Goal: Check status: Check status

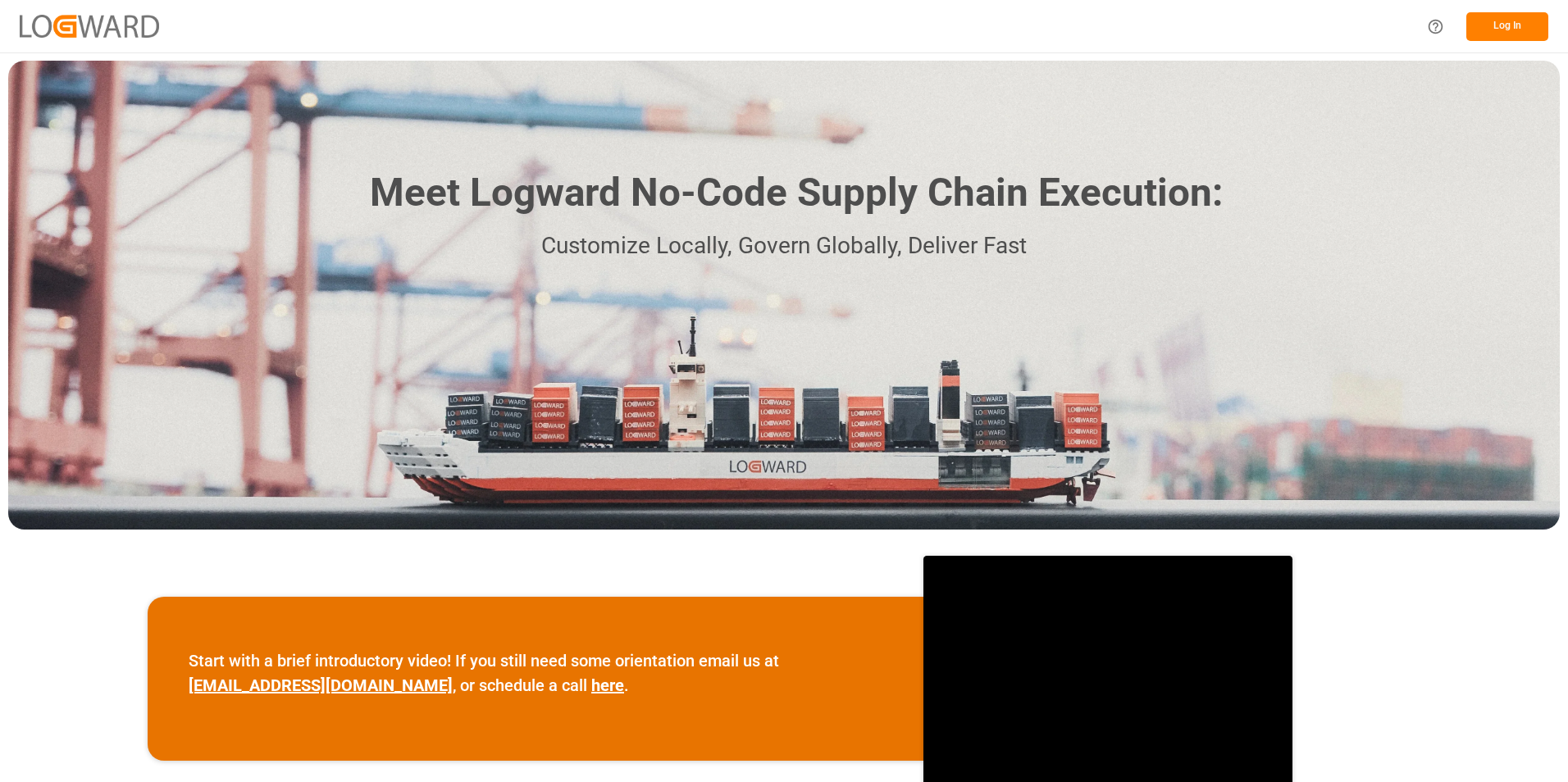
click at [1501, 35] on button "Log In" at bounding box center [1507, 26] width 82 height 29
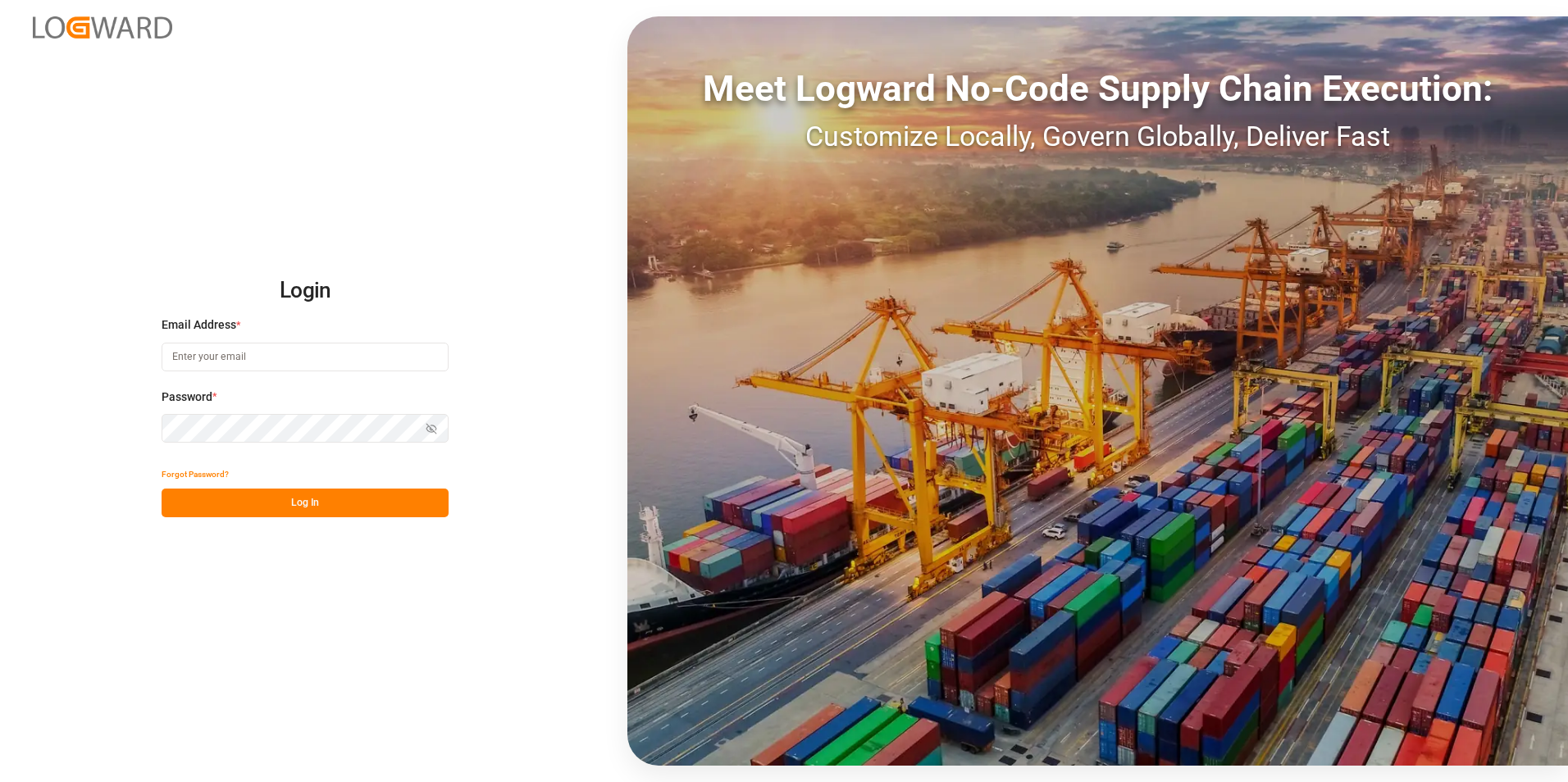
type input "[PERSON_NAME][EMAIL_ADDRESS][PERSON_NAME][DOMAIN_NAME]"
click at [305, 506] on button "Log In" at bounding box center [305, 503] width 287 height 29
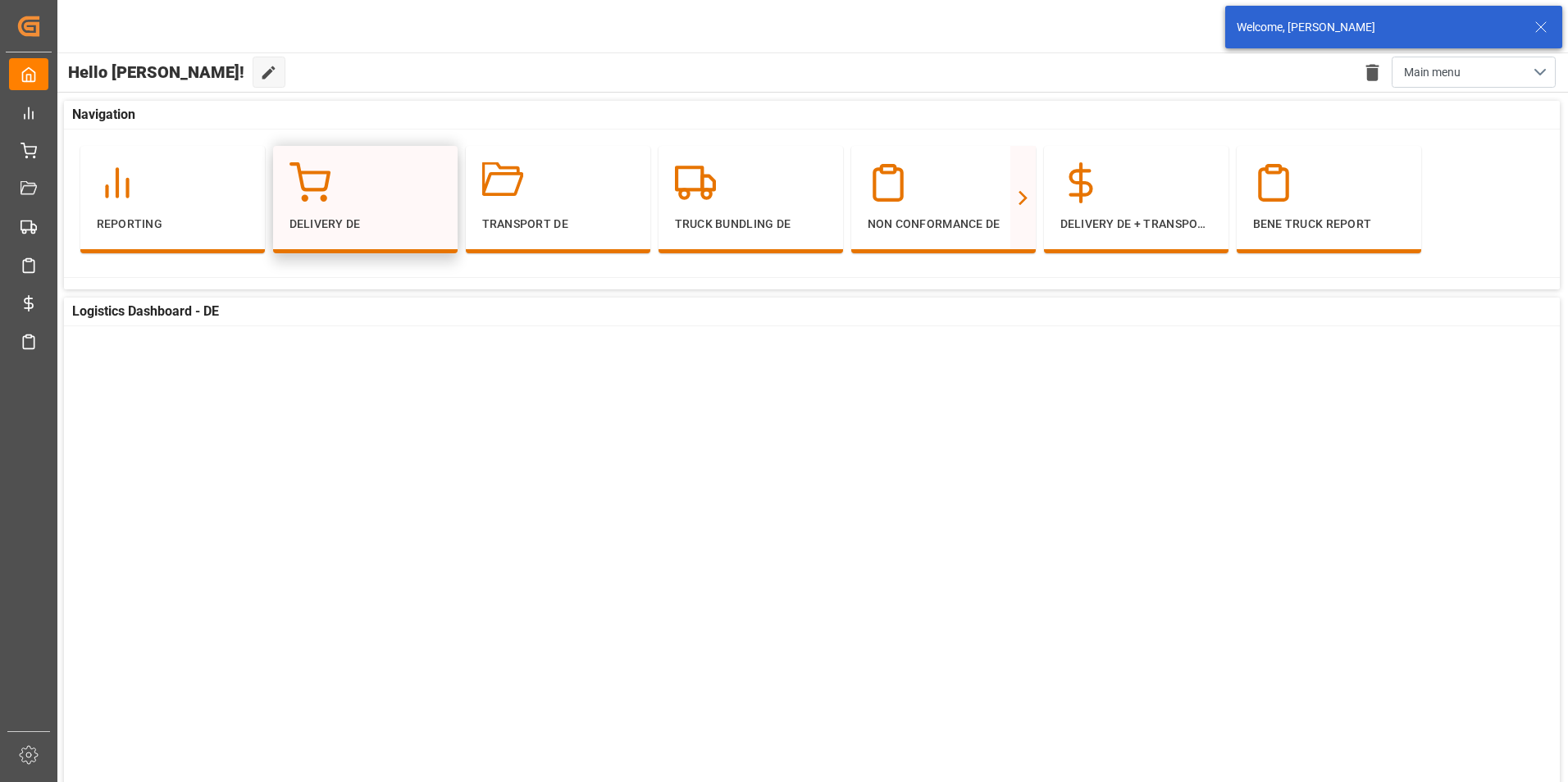
click at [360, 192] on div at bounding box center [365, 183] width 151 height 41
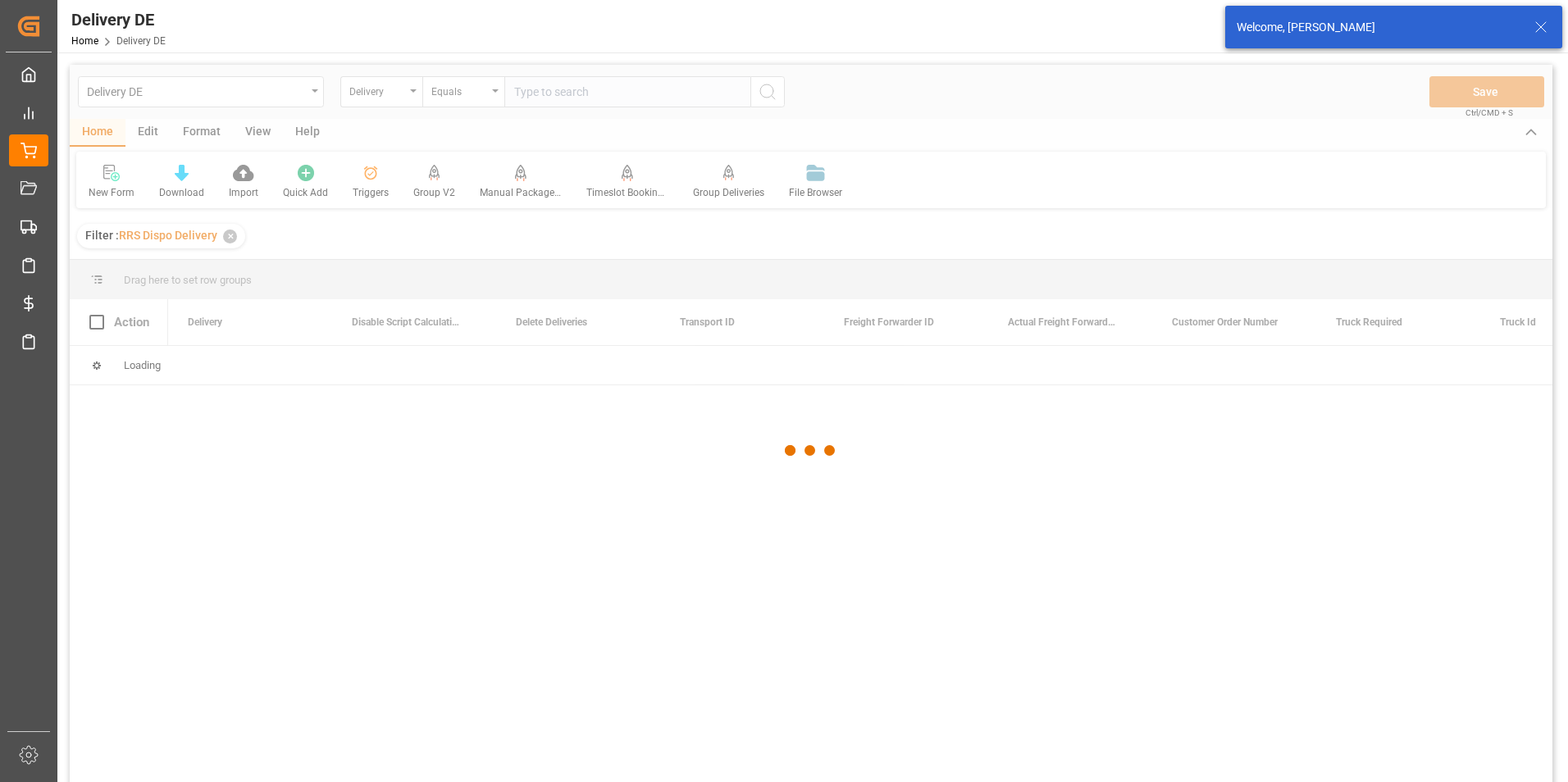
click at [402, 87] on div at bounding box center [811, 450] width 1482 height 773
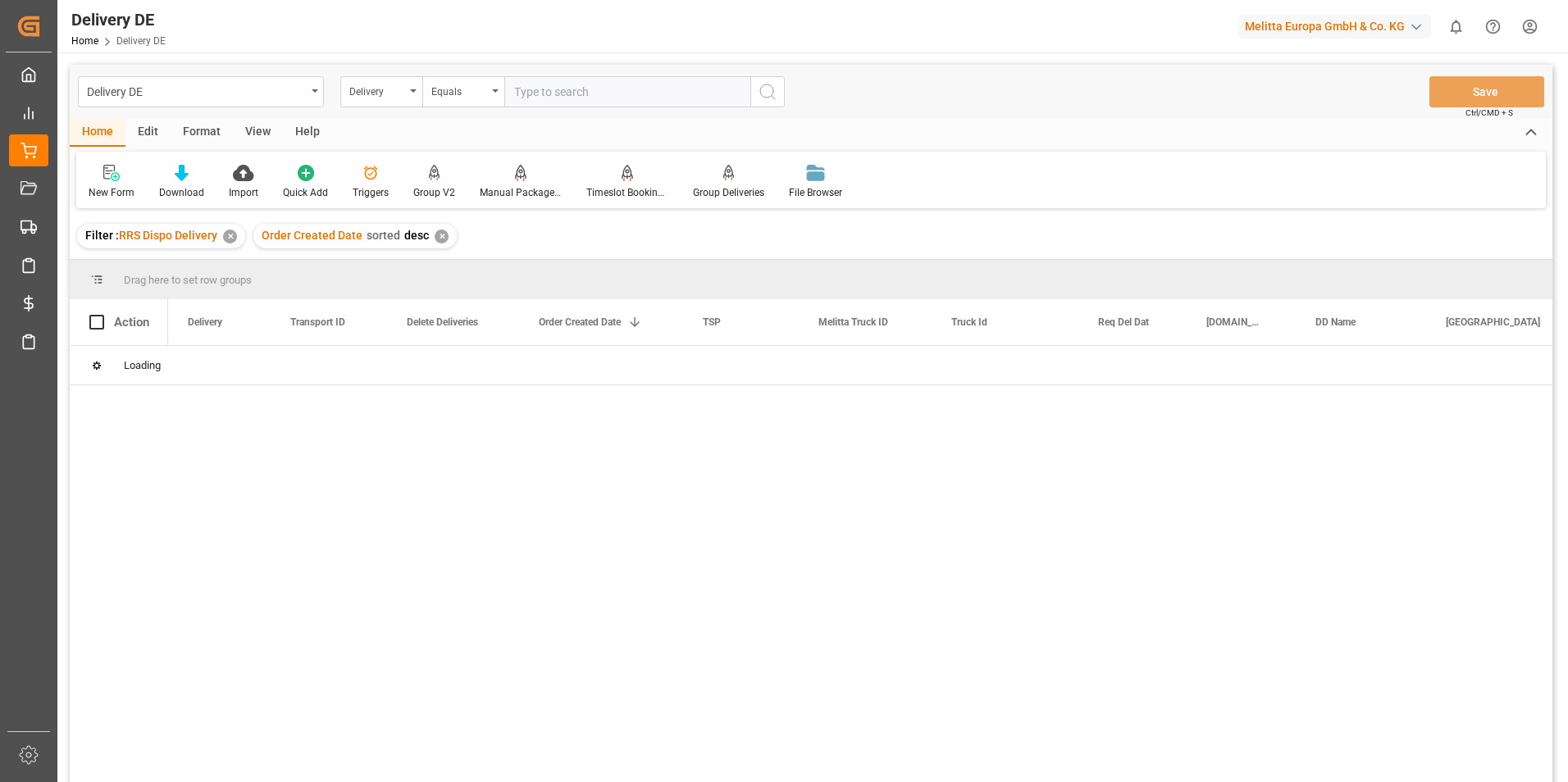
click at [405, 93] on div "Delivery" at bounding box center [378, 90] width 56 height 19
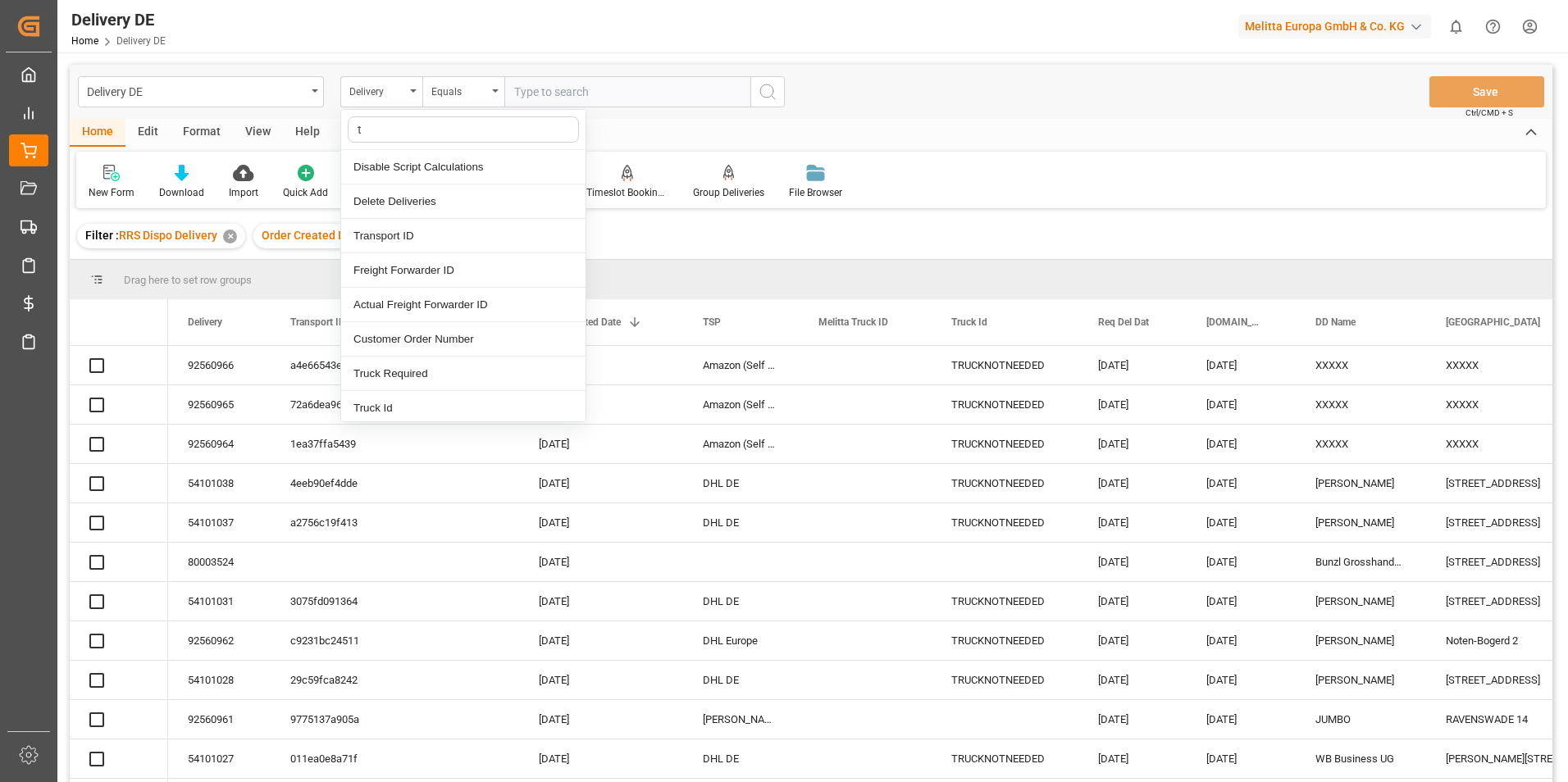
type input "tr"
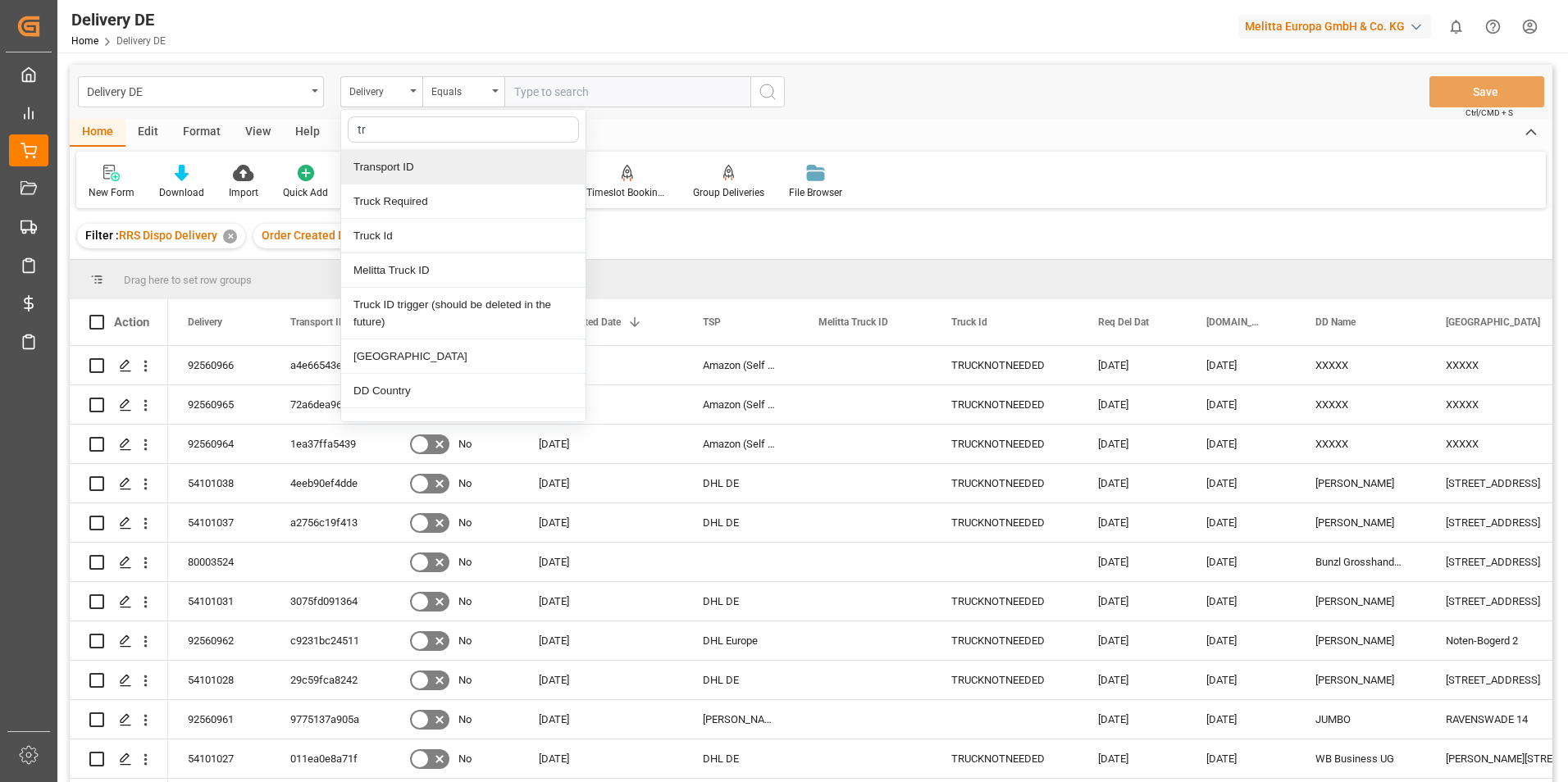
click at [418, 176] on div "Transport ID" at bounding box center [463, 167] width 244 height 35
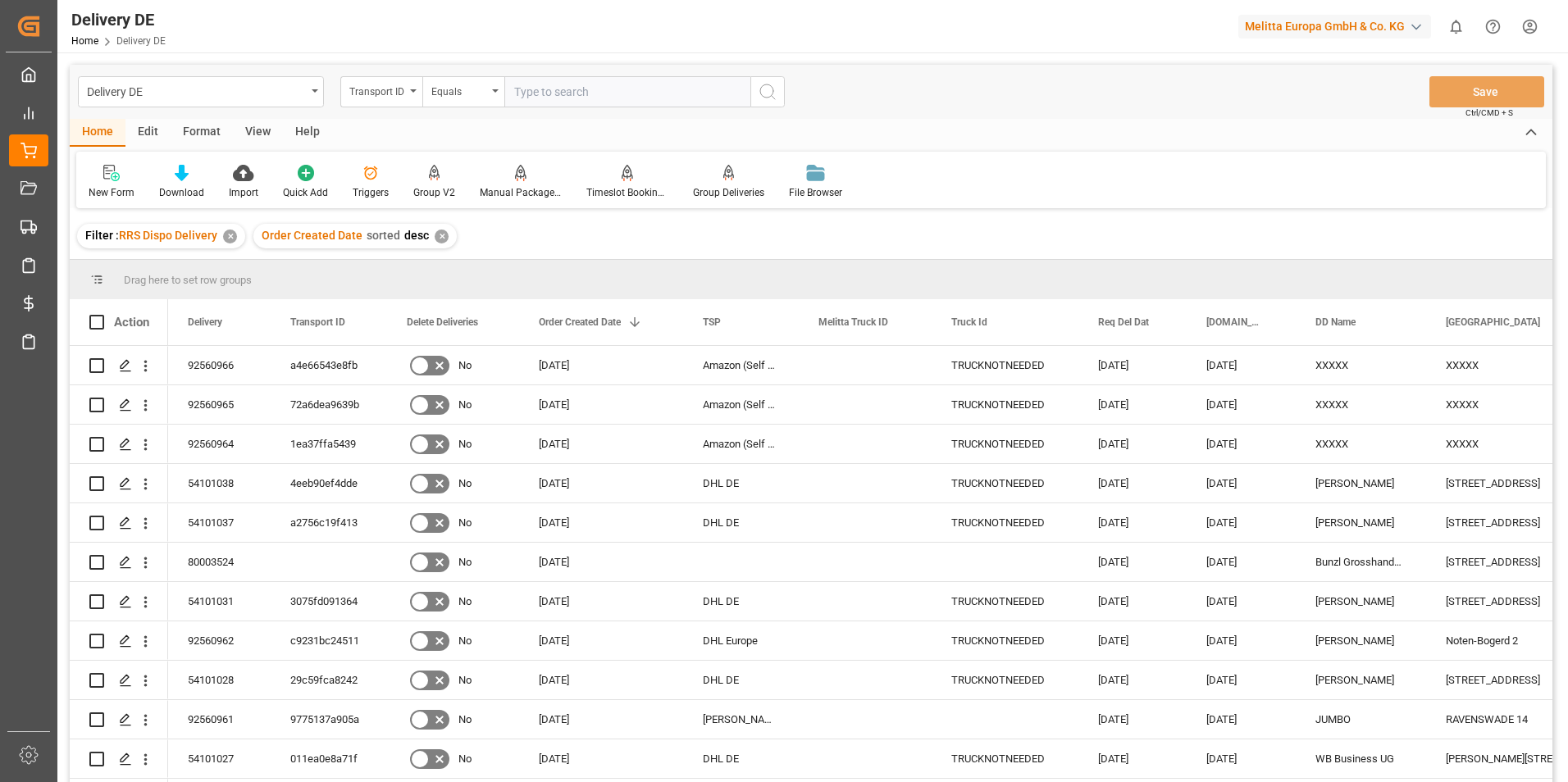
click at [565, 92] on input "text" at bounding box center [627, 92] width 246 height 31
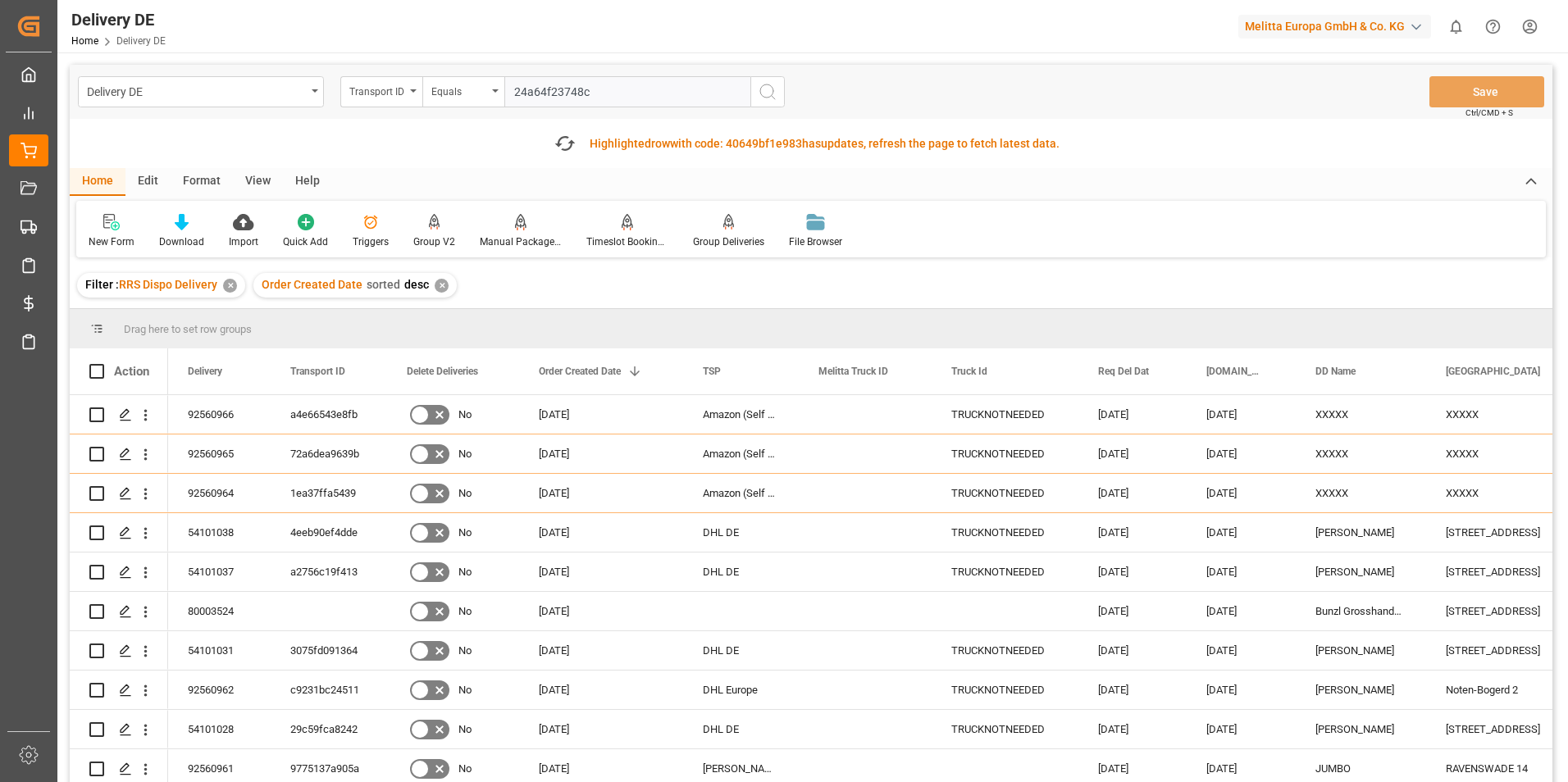
type input "24a64f23748c"
click at [764, 99] on icon "search button" at bounding box center [767, 92] width 20 height 20
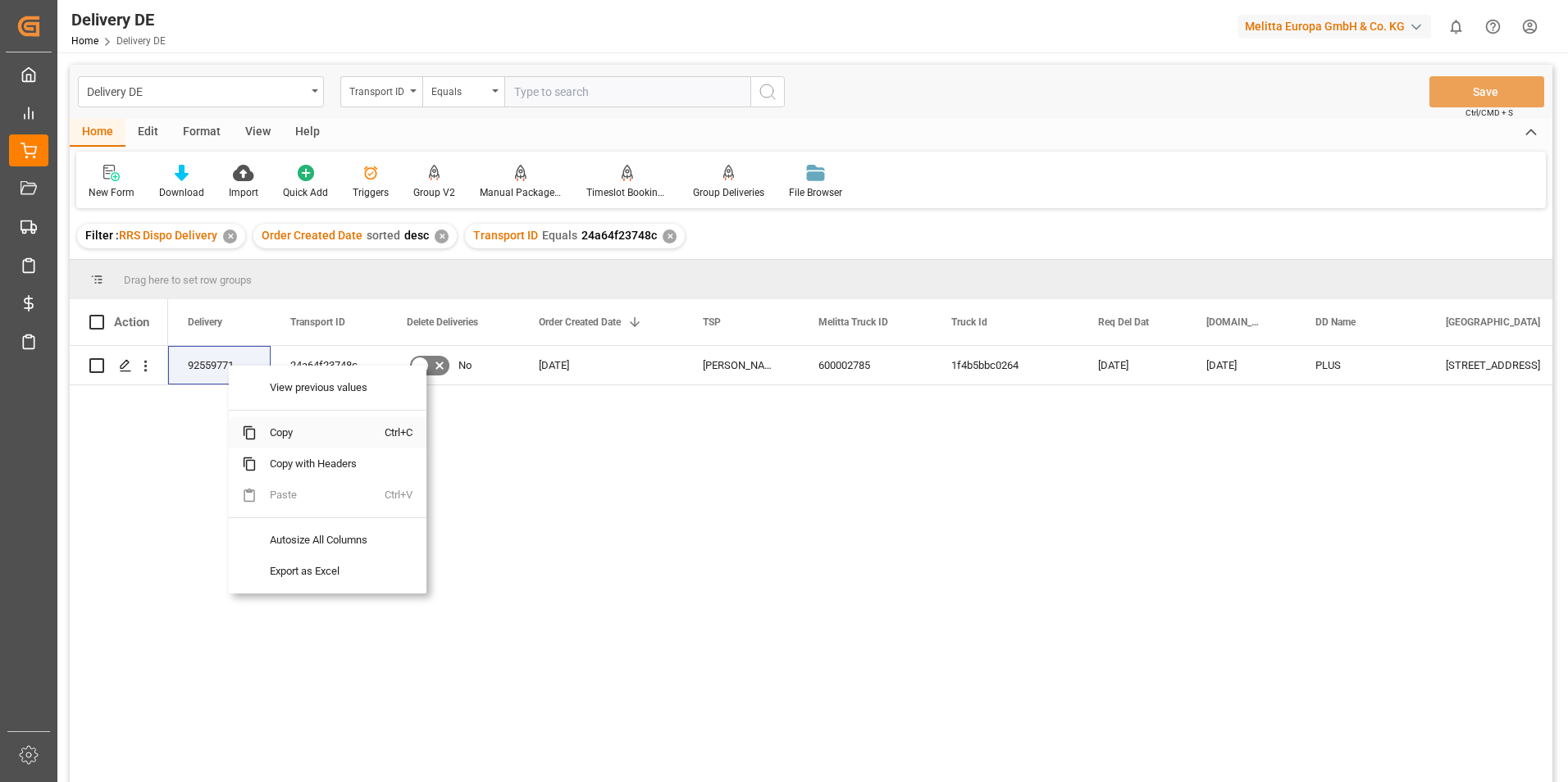
click at [311, 434] on span "Copy" at bounding box center [321, 433] width 128 height 31
